Goal: Task Accomplishment & Management: Use online tool/utility

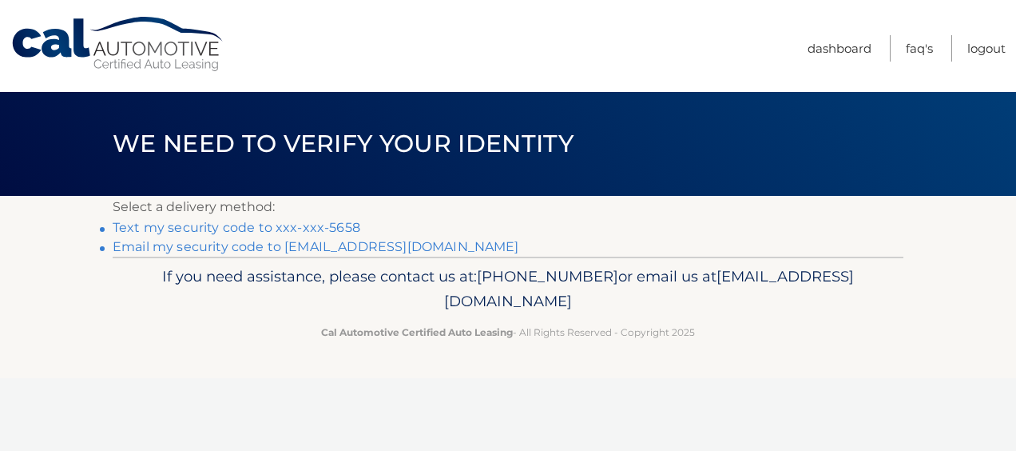
drag, startPoint x: 0, startPoint y: 0, endPoint x: 280, endPoint y: 226, distance: 359.7
click at [280, 226] on link "Text my security code to xxx-xxx-5658" at bounding box center [237, 227] width 248 height 15
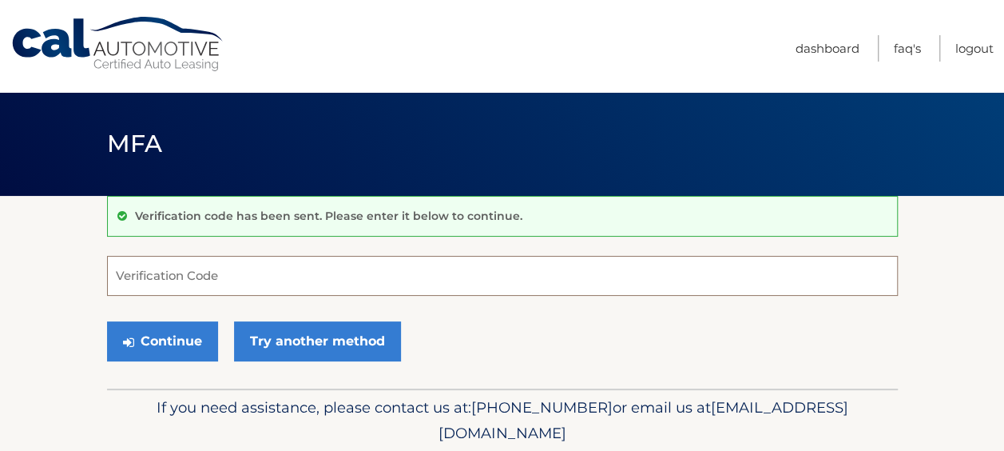
click at [179, 272] on input "Verification Code" at bounding box center [502, 276] width 791 height 40
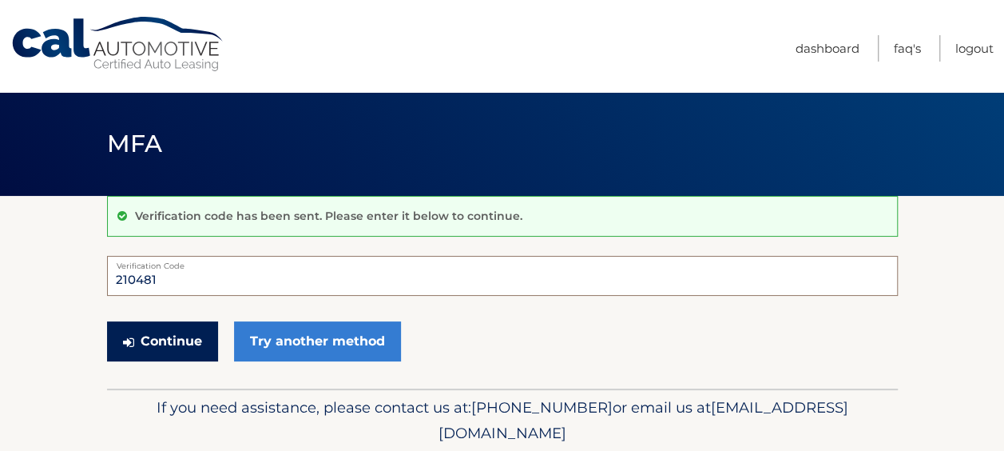
type input "210481"
click at [189, 334] on button "Continue" at bounding box center [162, 341] width 111 height 40
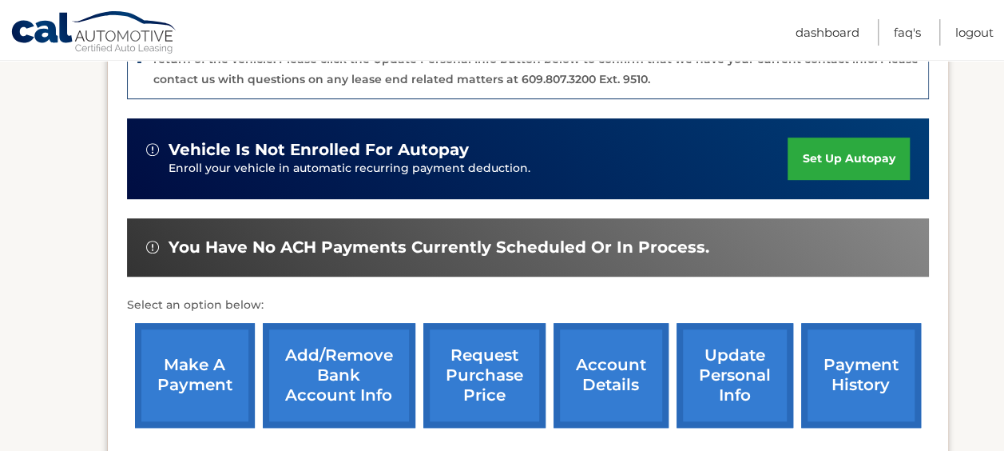
scroll to position [479, 0]
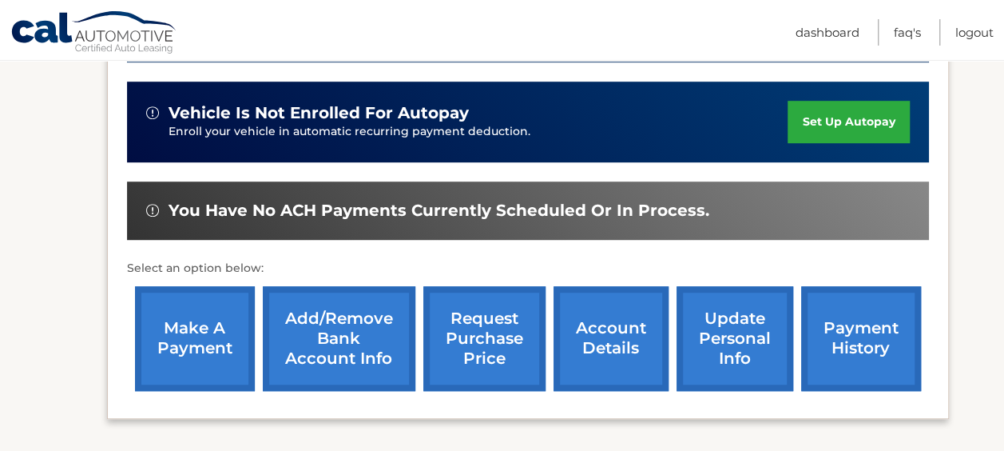
click at [177, 340] on link "make a payment" at bounding box center [195, 338] width 120 height 105
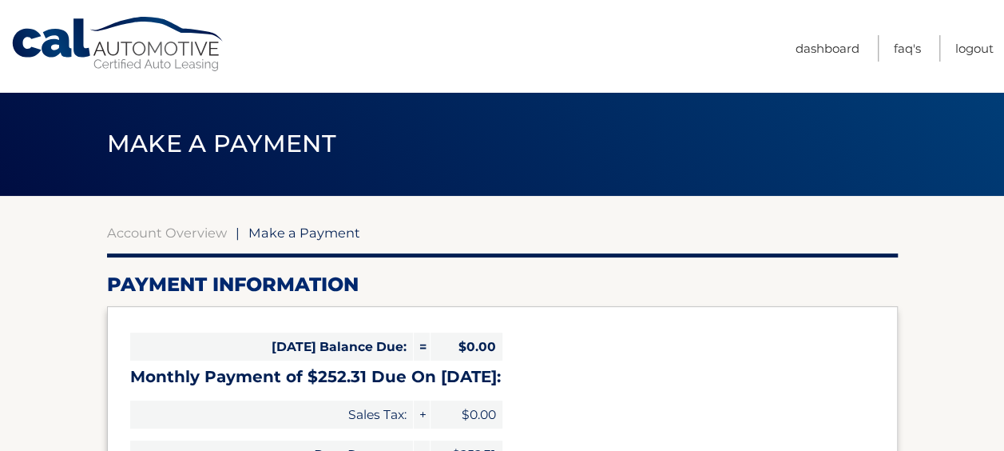
select select "N2Q2OTQwNzAtN2JhYy00Mzc1LWJjYzEtNmM2ZjYwZjY1ODMx"
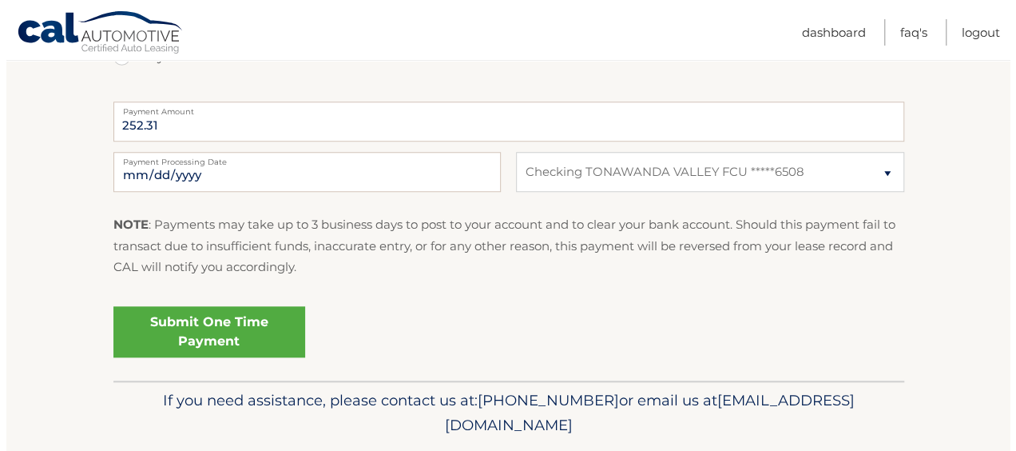
scroll to position [690, 0]
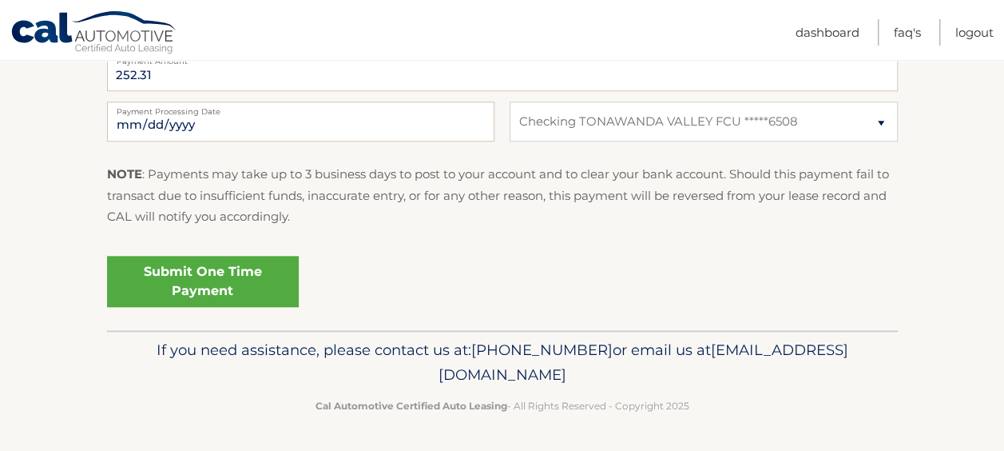
click at [227, 276] on link "Submit One Time Payment" at bounding box center [203, 281] width 192 height 51
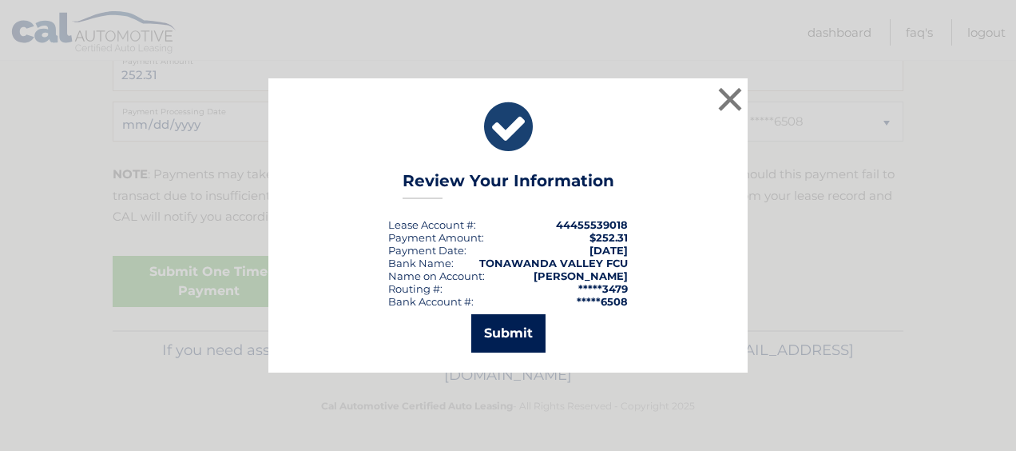
click at [520, 324] on button "Submit" at bounding box center [508, 333] width 74 height 38
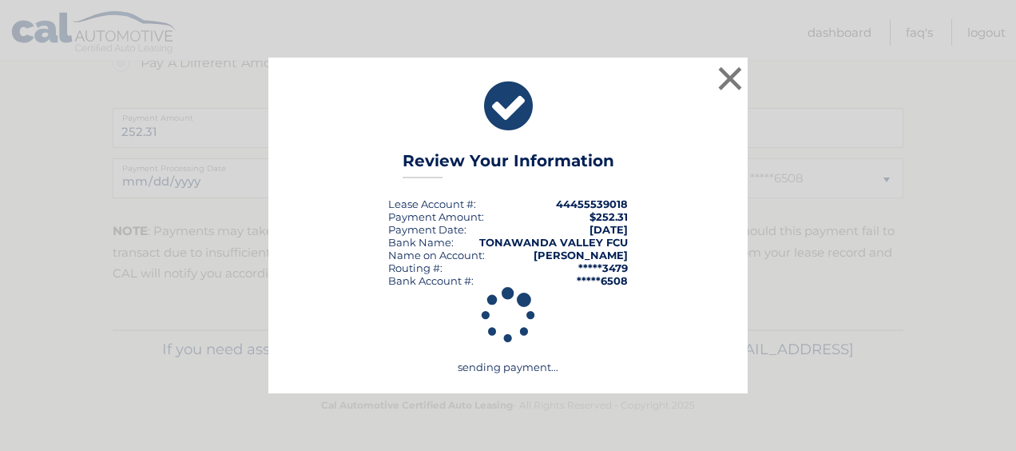
scroll to position [633, 0]
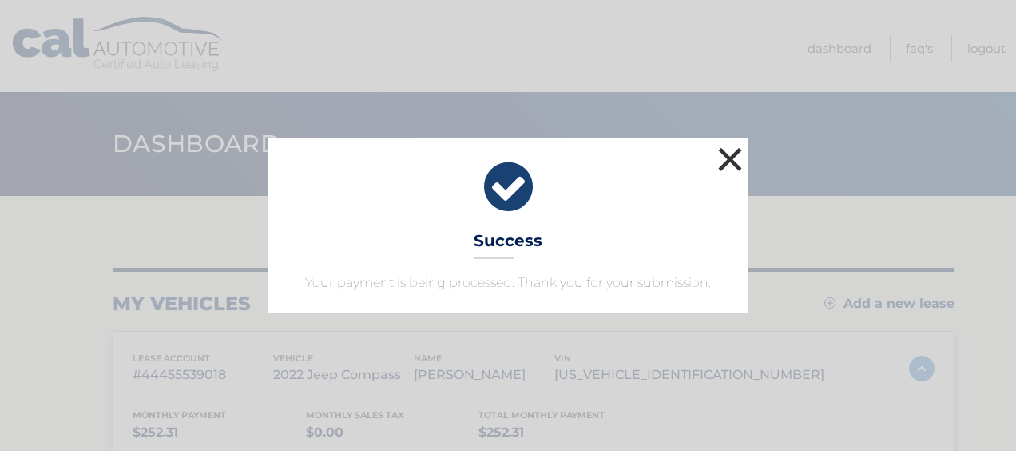
click at [726, 157] on button "×" at bounding box center [730, 159] width 32 height 32
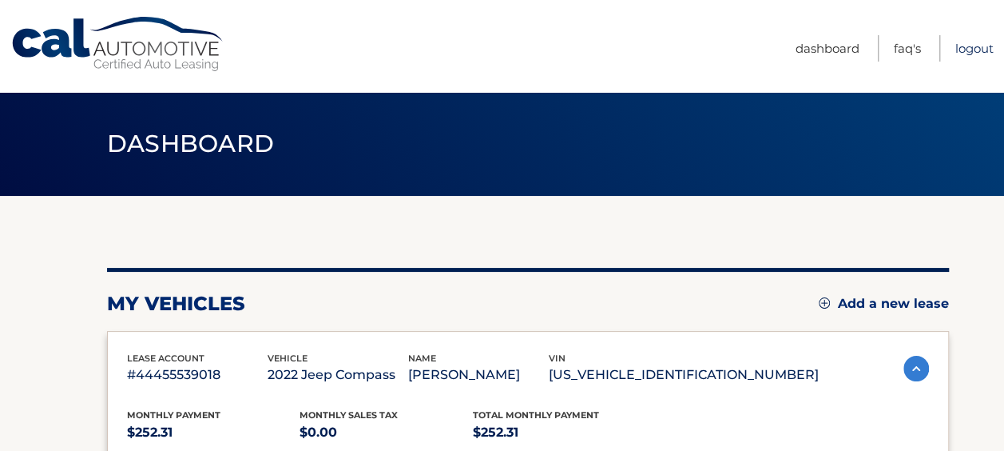
click at [964, 46] on link "Logout" at bounding box center [975, 48] width 38 height 26
